Goal: Find specific page/section: Find specific page/section

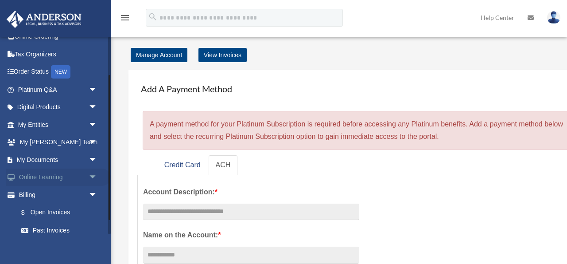
scroll to position [23, 0]
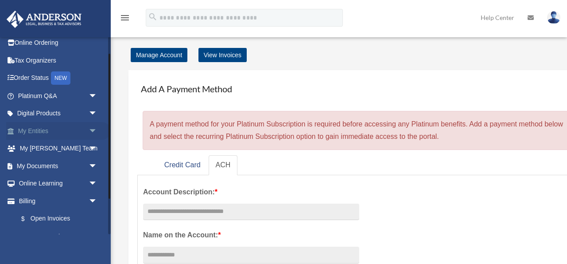
click at [93, 132] on span "arrow_drop_down" at bounding box center [98, 131] width 18 height 18
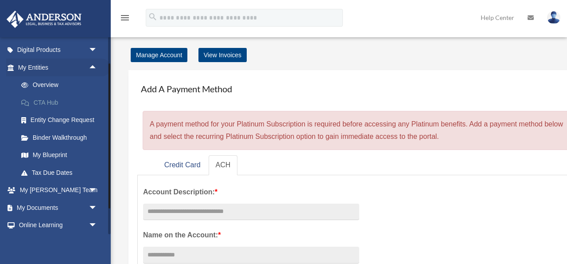
scroll to position [89, 0]
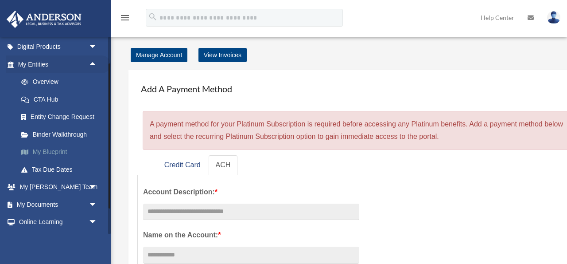
click at [55, 153] on link "My Blueprint" at bounding box center [61, 152] width 98 height 18
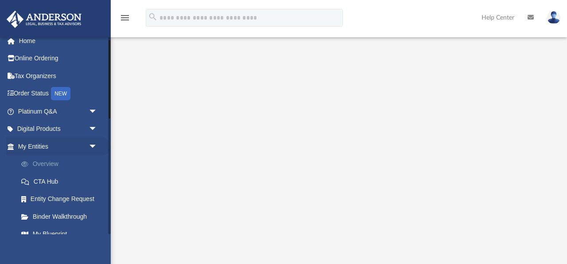
scroll to position [8, 0]
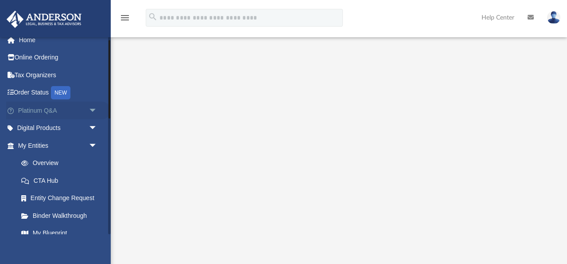
click at [92, 108] on span "arrow_drop_down" at bounding box center [98, 110] width 18 height 18
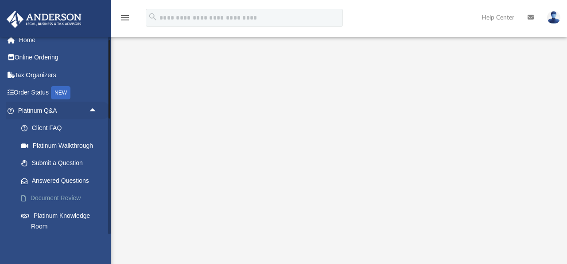
click at [66, 197] on link "Document Review" at bounding box center [61, 198] width 98 height 18
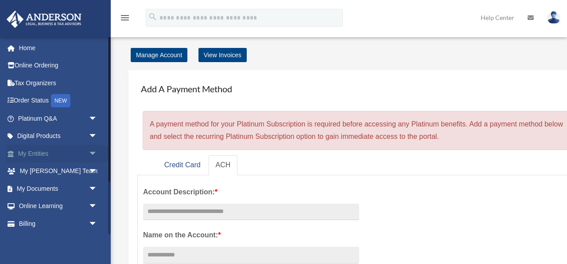
click at [91, 150] on span "arrow_drop_down" at bounding box center [98, 153] width 18 height 18
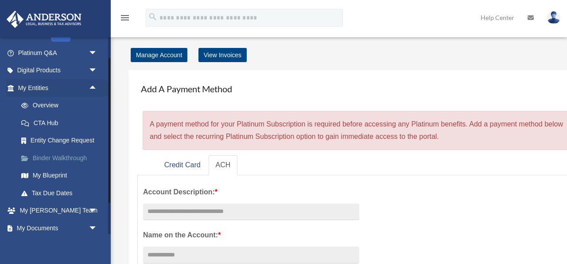
scroll to position [74, 0]
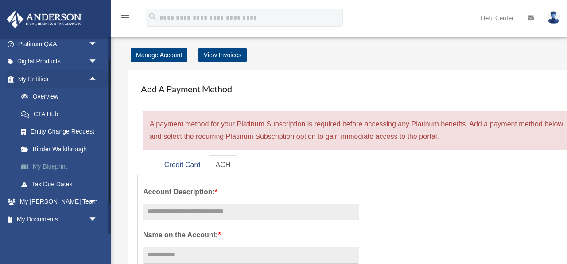
click at [64, 163] on link "My Blueprint" at bounding box center [61, 167] width 98 height 18
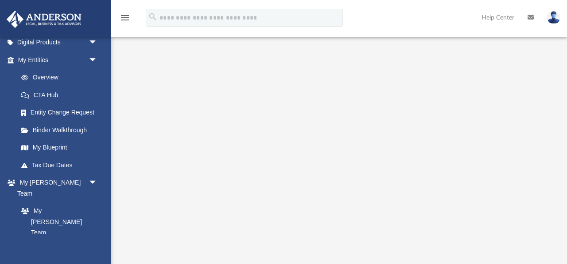
scroll to position [57, 0]
